Goal: Navigation & Orientation: Find specific page/section

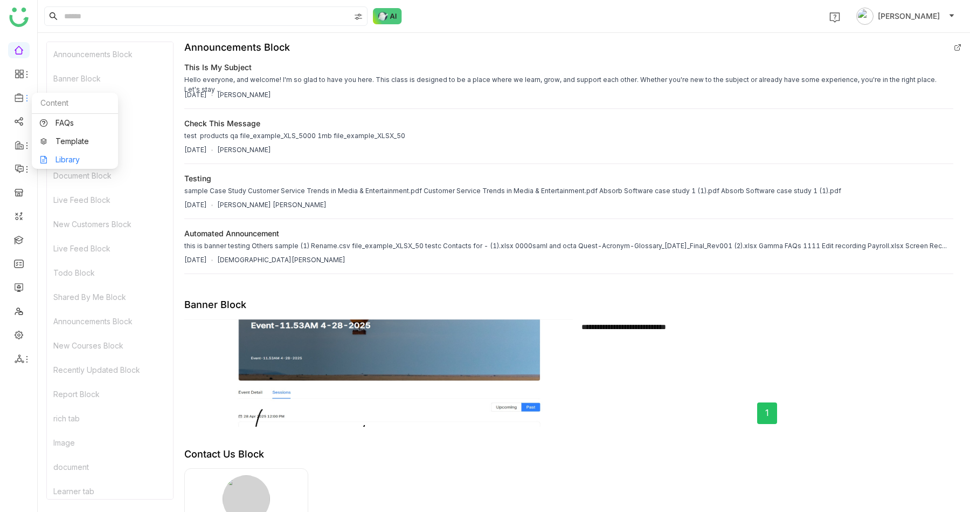
click at [75, 157] on link "Library" at bounding box center [75, 160] width 70 height 8
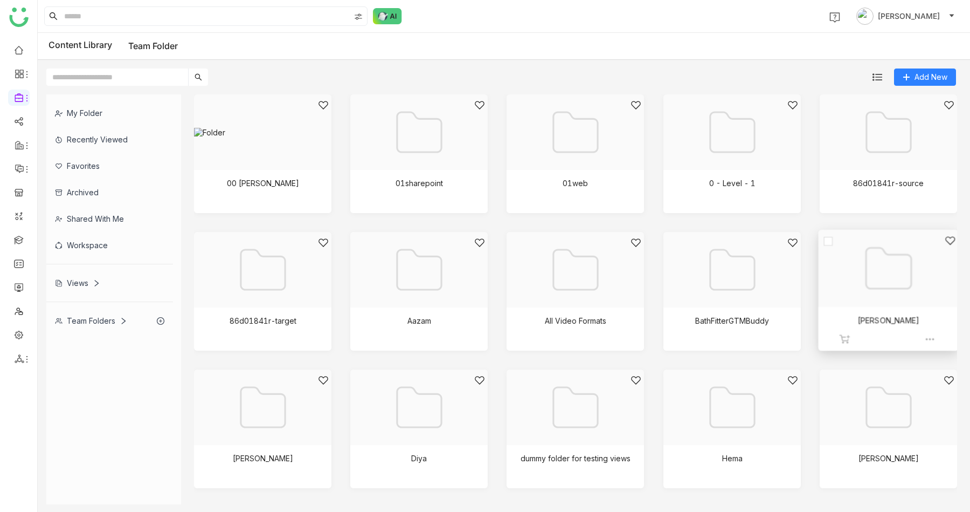
click at [886, 264] on div at bounding box center [885, 281] width 122 height 93
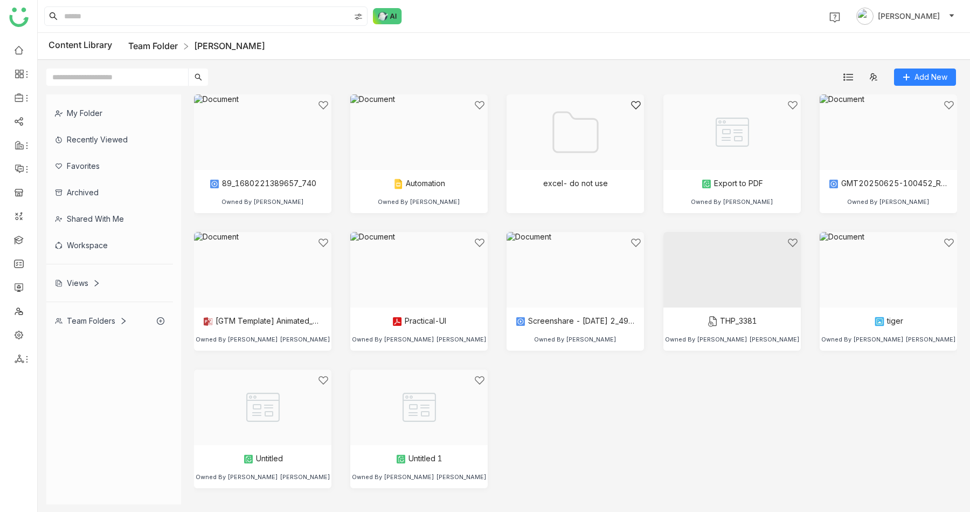
click at [171, 44] on link "Team Folder" at bounding box center [153, 45] width 50 height 11
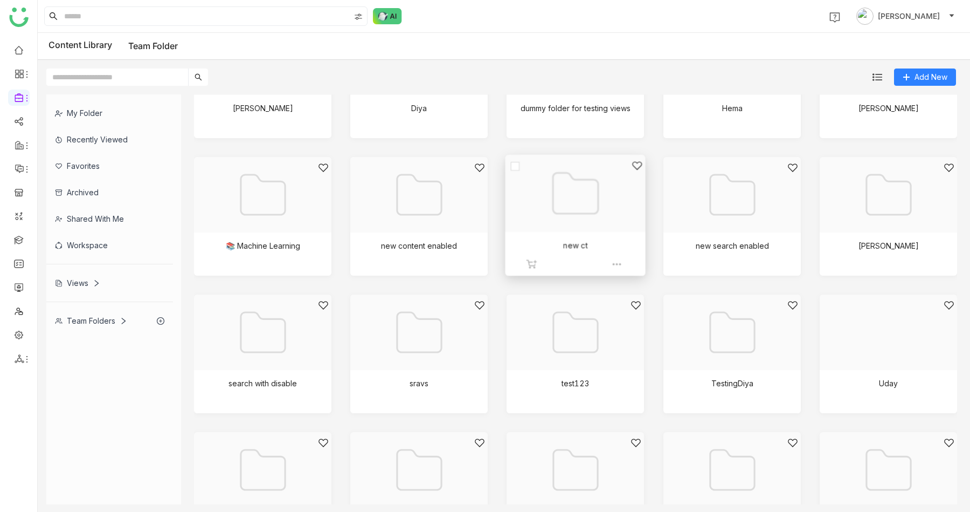
scroll to position [412, 0]
